Goal: Check status: Check status

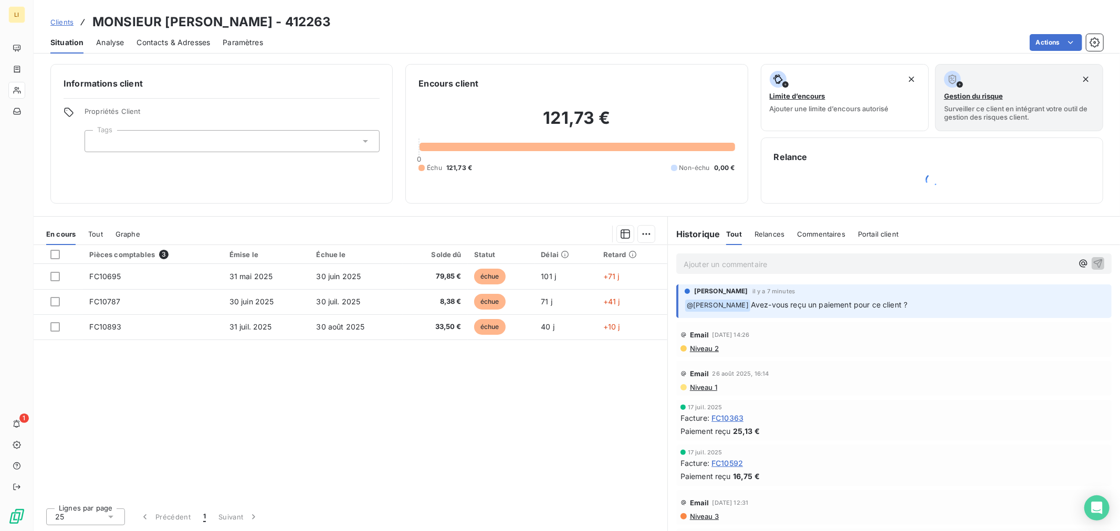
click at [712, 260] on p "Ajouter un commentaire ﻿" at bounding box center [877, 264] width 389 height 13
click at [1079, 264] on icon "button" at bounding box center [1083, 264] width 8 height 8
click at [998, 298] on span "[PERSON_NAME]" at bounding box center [1006, 298] width 108 height 9
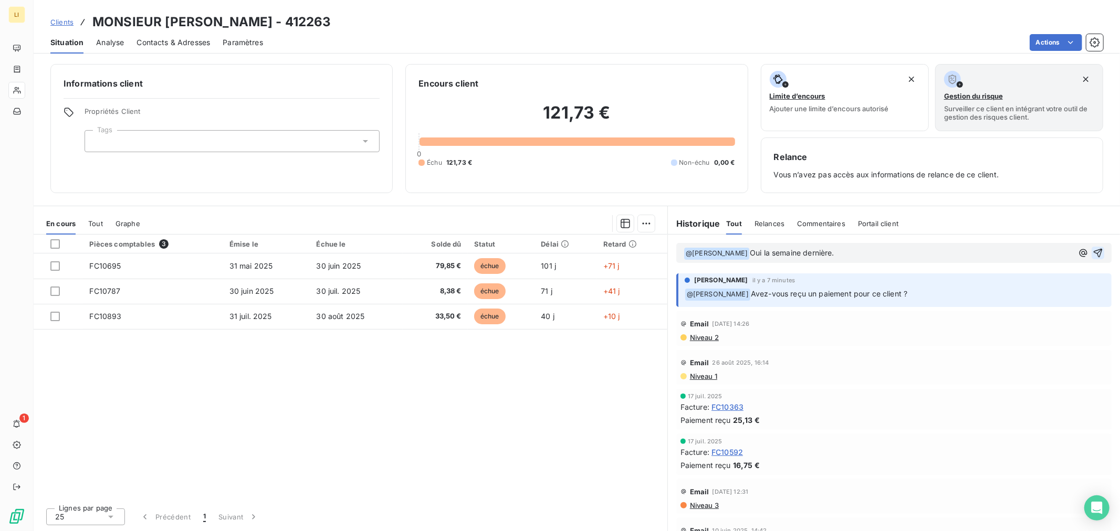
click at [1092, 251] on icon "button" at bounding box center [1097, 253] width 10 height 10
